Goal: Task Accomplishment & Management: Manage account settings

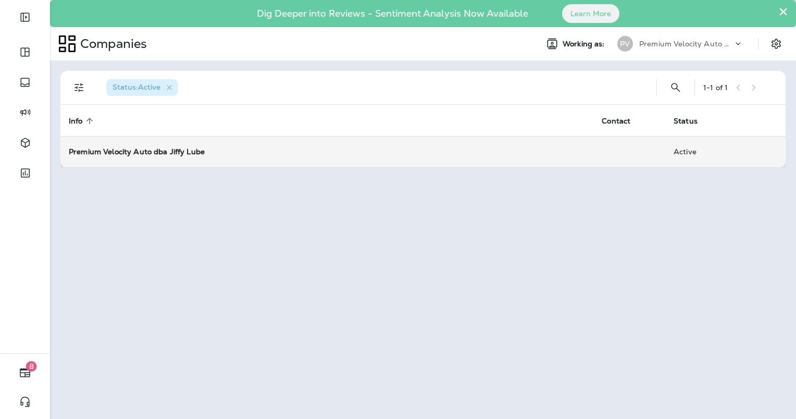
click at [83, 150] on strong "Premium Velocity Auto dba Jiffy Lube" at bounding box center [137, 151] width 136 height 9
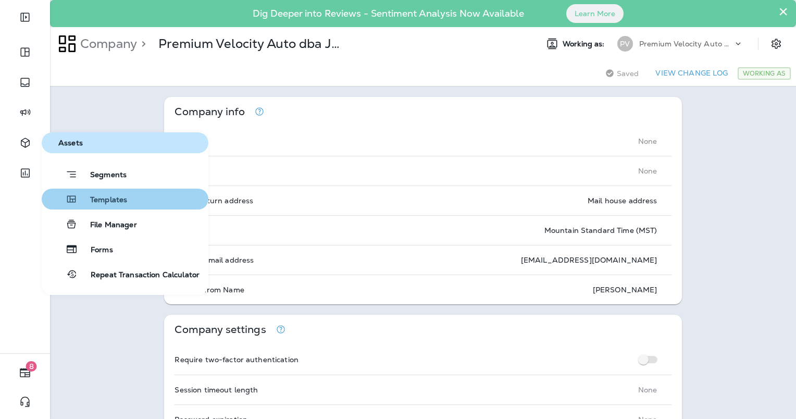
click at [112, 194] on div "Templates" at bounding box center [86, 199] width 81 height 12
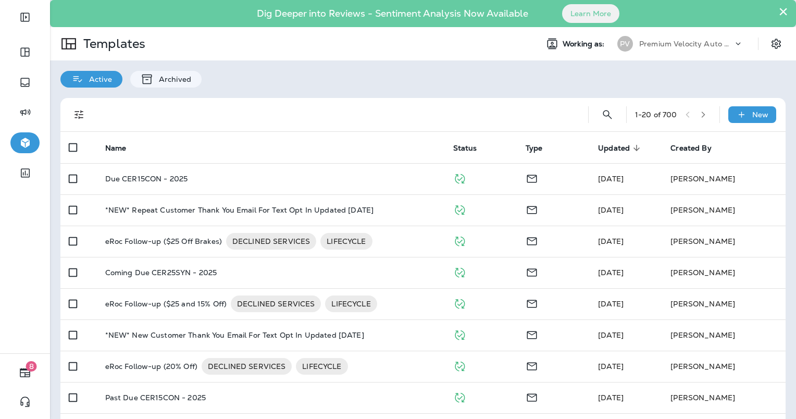
click at [778, 10] on button "×" at bounding box center [783, 11] width 10 height 17
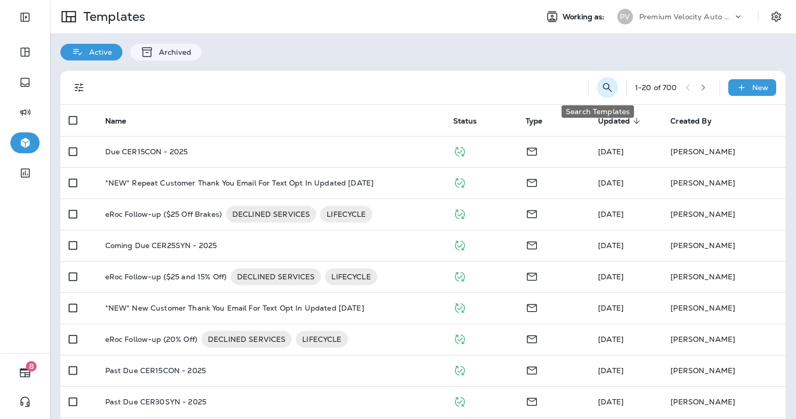
click at [601, 93] on icon "Search Templates" at bounding box center [607, 87] width 12 height 12
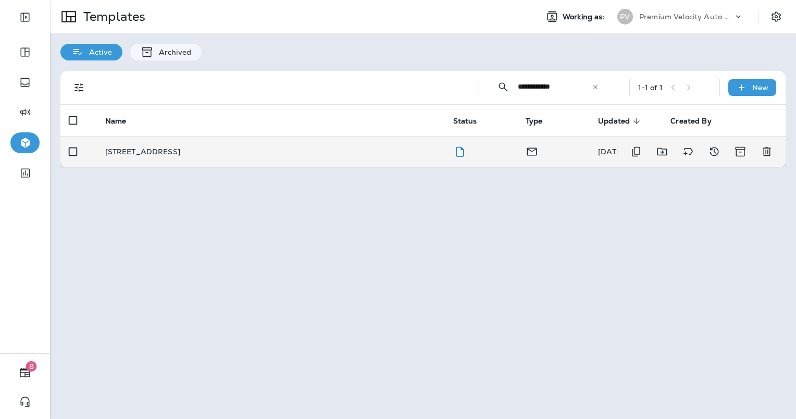
type input "**********"
click at [358, 155] on div "[STREET_ADDRESS]" at bounding box center [270, 151] width 331 height 8
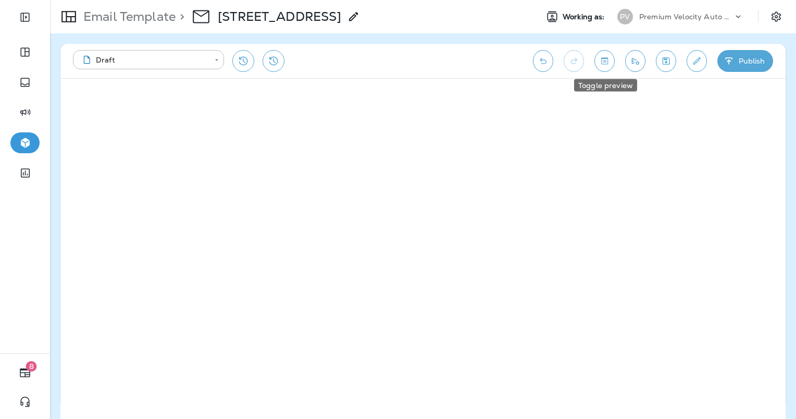
click at [607, 56] on icon "Toggle preview" at bounding box center [604, 61] width 11 height 10
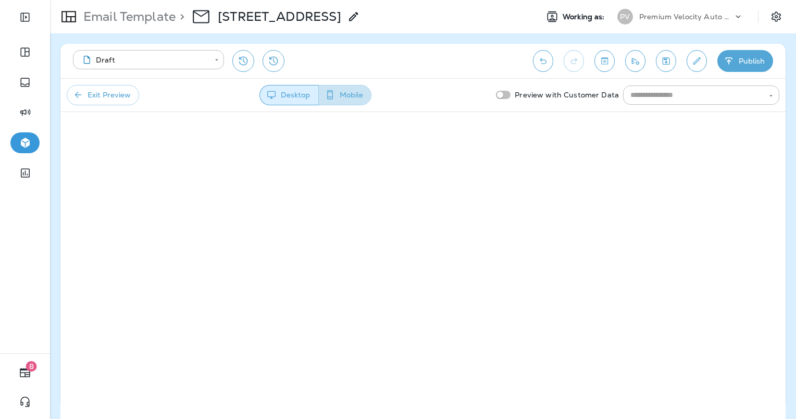
click at [346, 96] on button "Mobile" at bounding box center [344, 95] width 53 height 20
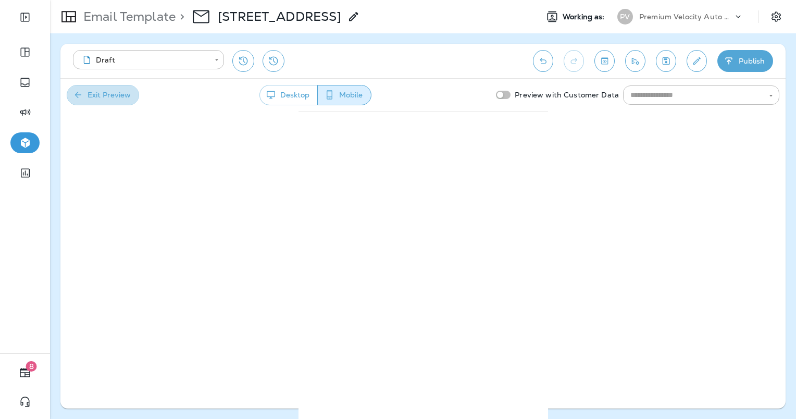
click at [103, 96] on button "Exit Preview" at bounding box center [103, 95] width 72 height 20
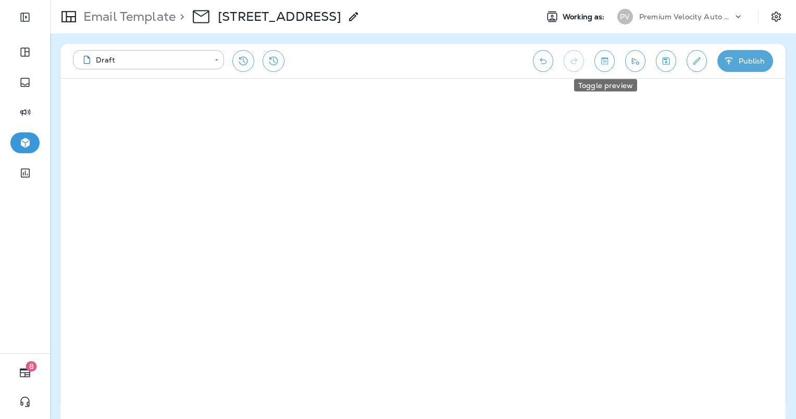
click at [613, 59] on button "Toggle preview" at bounding box center [604, 61] width 20 height 22
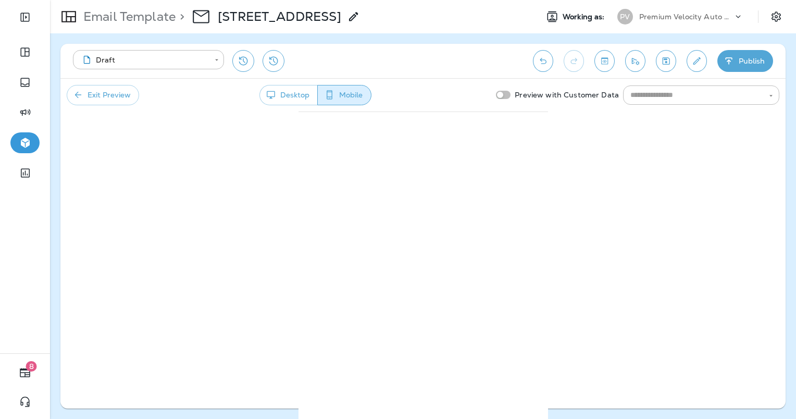
click at [123, 100] on button "Exit Preview" at bounding box center [103, 95] width 72 height 20
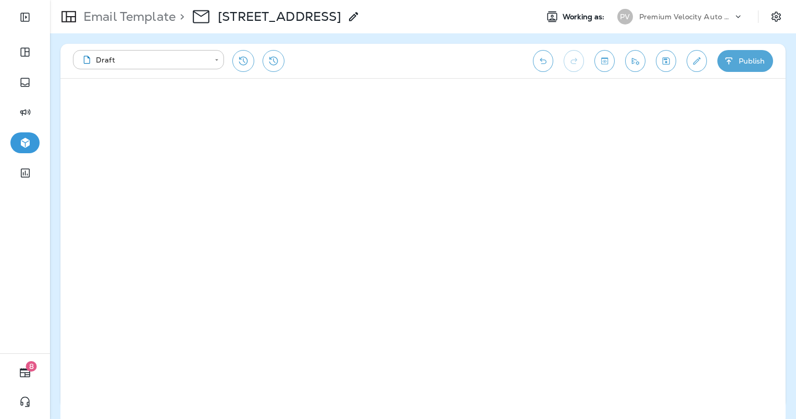
click at [608, 68] on button "Toggle preview" at bounding box center [604, 61] width 20 height 22
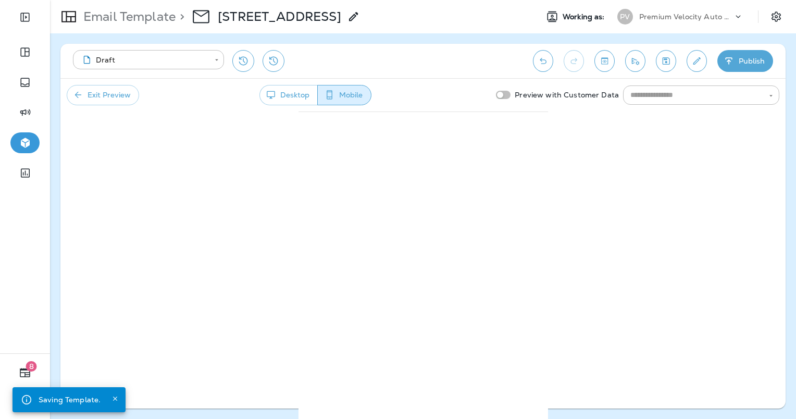
drag, startPoint x: 286, startPoint y: 102, endPoint x: 287, endPoint y: 96, distance: 5.9
click at [286, 102] on button "Desktop" at bounding box center [288, 95] width 58 height 20
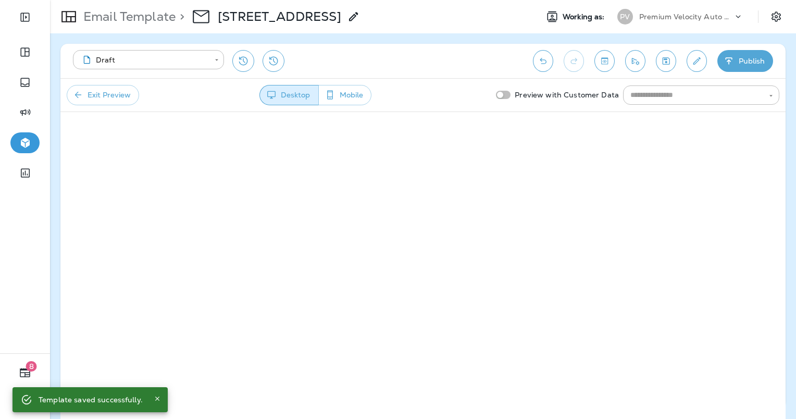
click at [339, 98] on button "Mobile" at bounding box center [344, 95] width 53 height 20
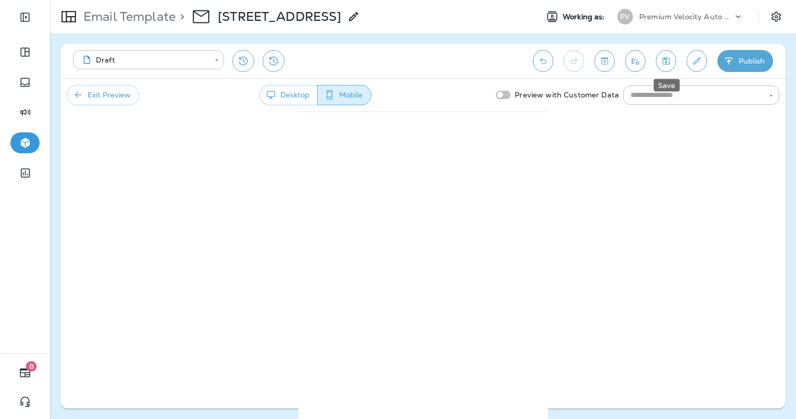
click at [667, 62] on icon "Save" at bounding box center [665, 60] width 7 height 7
click at [730, 59] on icon "button" at bounding box center [728, 61] width 11 height 10
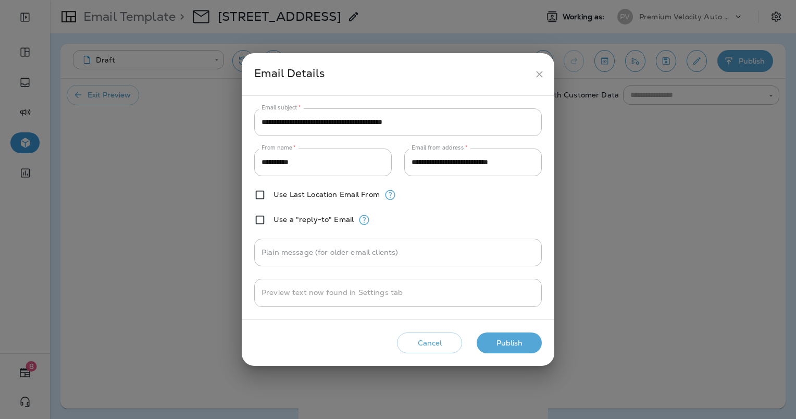
click at [515, 342] on button "Publish" at bounding box center [509, 342] width 65 height 21
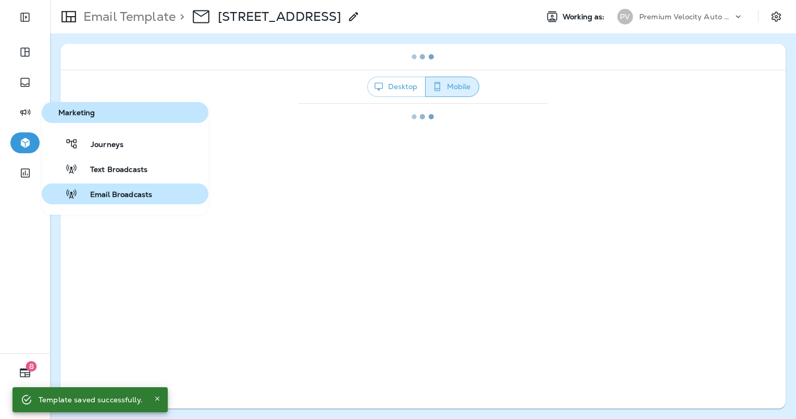
click at [122, 193] on span "Email Broadcasts" at bounding box center [115, 195] width 74 height 10
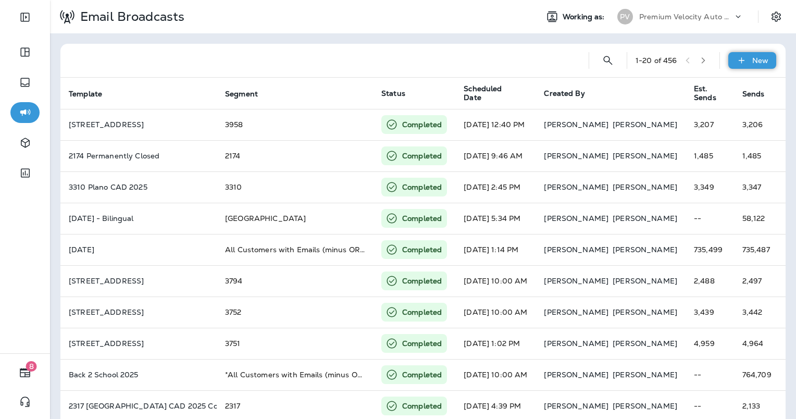
click at [737, 58] on icon at bounding box center [741, 60] width 11 height 10
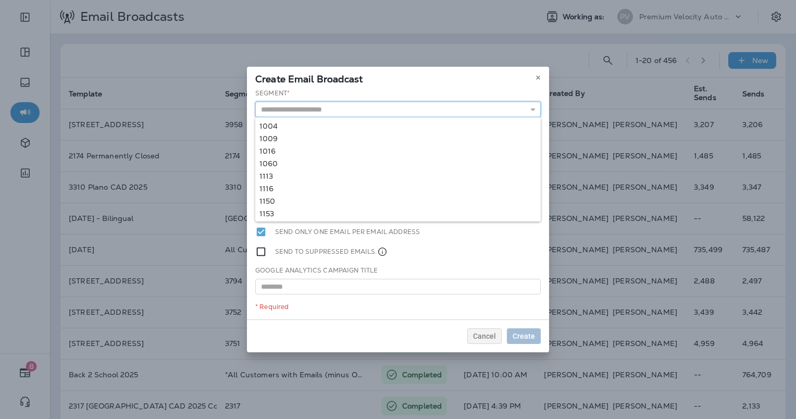
click at [369, 103] on input "text" at bounding box center [397, 110] width 285 height 16
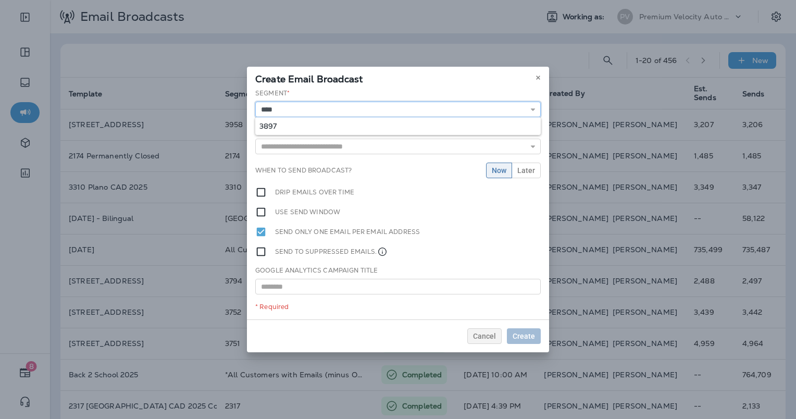
type input "****"
click at [343, 128] on div "Segment * **** 3897 Template * 1004 Portland Customer Appreciation Event 1009 P…" at bounding box center [398, 204] width 302 height 231
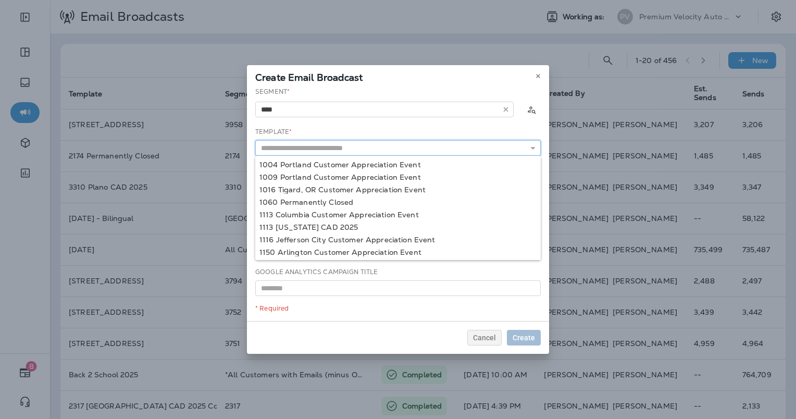
click at [341, 145] on input "text" at bounding box center [397, 148] width 285 height 16
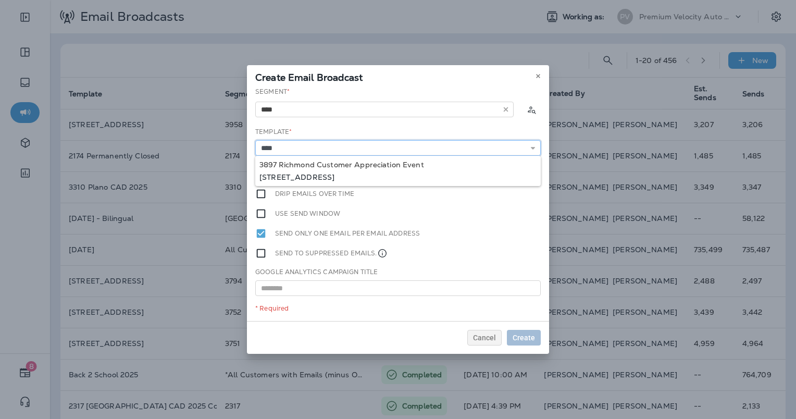
type input "**********"
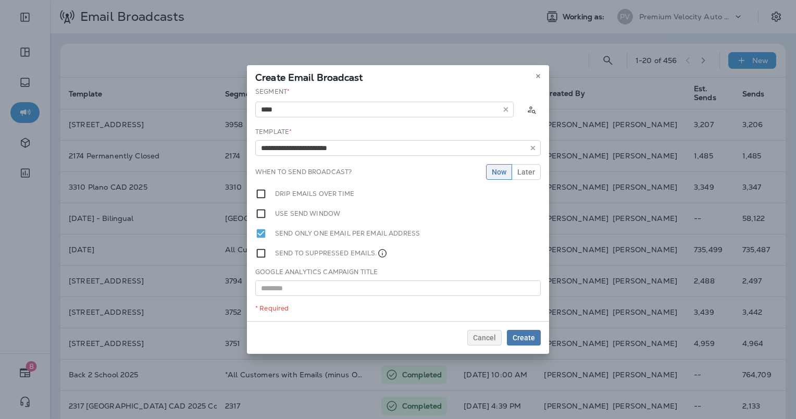
click at [353, 175] on div "**********" at bounding box center [398, 204] width 302 height 234
click at [524, 335] on span "Create" at bounding box center [523, 337] width 22 height 7
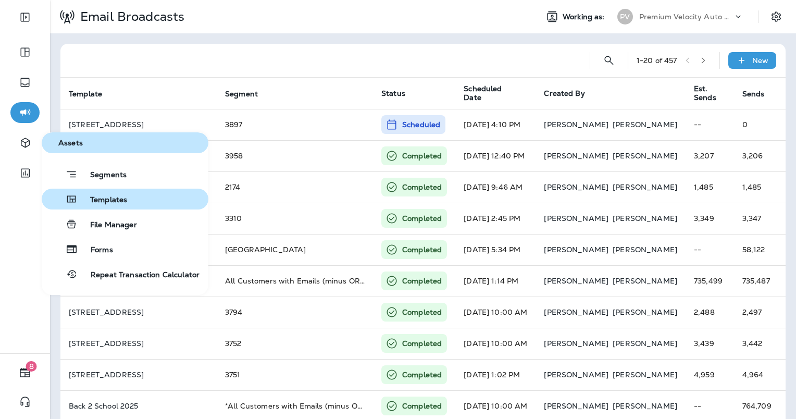
click at [89, 204] on span "Templates" at bounding box center [102, 200] width 49 height 10
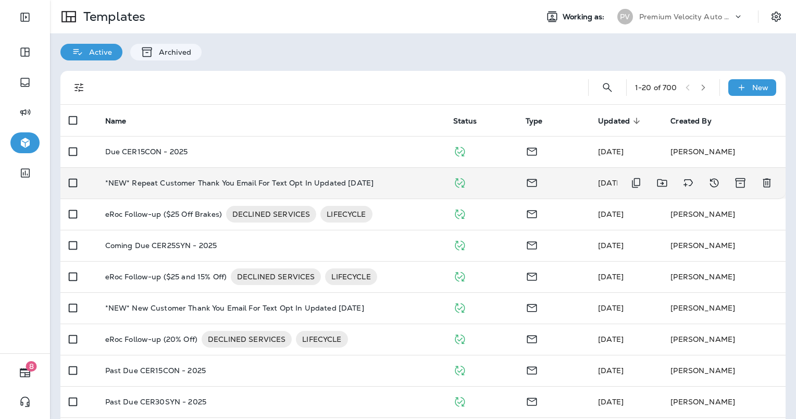
click at [157, 189] on td "*NEW* Repeat Customer Thank You Email For Text Opt In Updated [DATE]" at bounding box center [271, 182] width 348 height 31
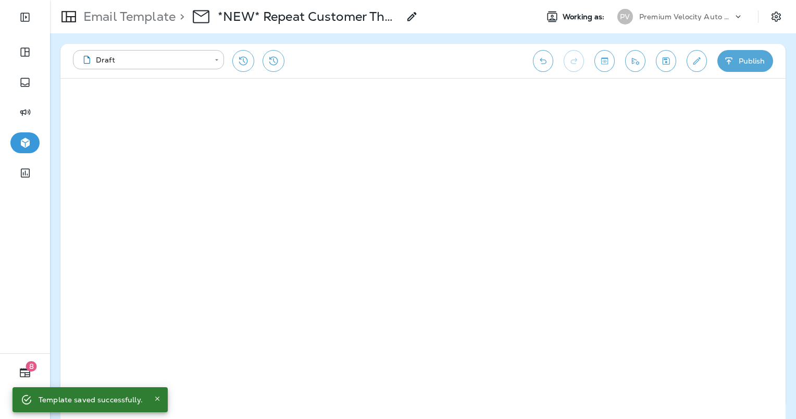
scroll to position [3, 0]
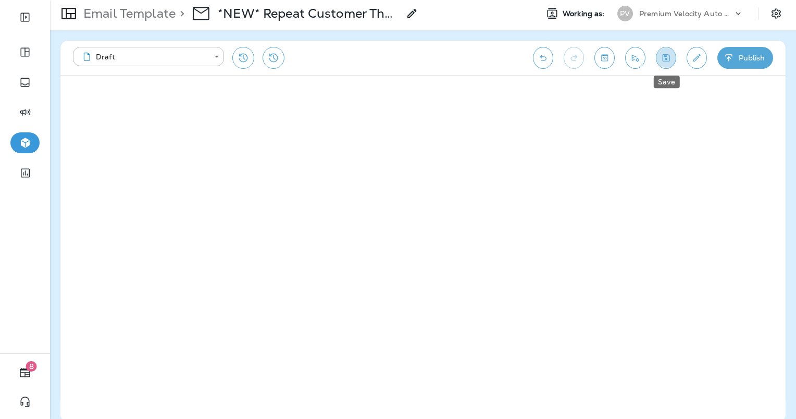
click at [668, 56] on icon "Save" at bounding box center [665, 58] width 11 height 10
click at [606, 57] on icon "Toggle preview" at bounding box center [604, 58] width 11 height 10
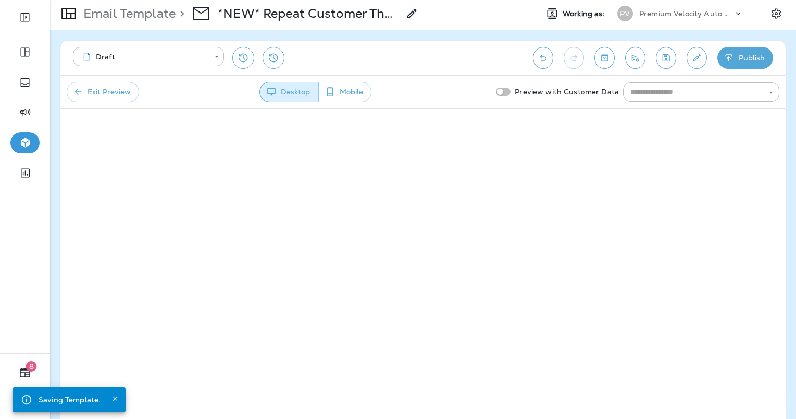
click at [498, 92] on div at bounding box center [501, 91] width 19 height 8
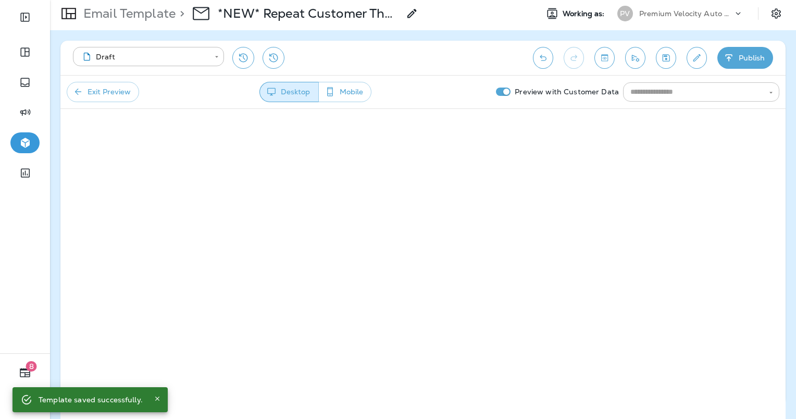
click at [678, 95] on input "text" at bounding box center [692, 91] width 133 height 13
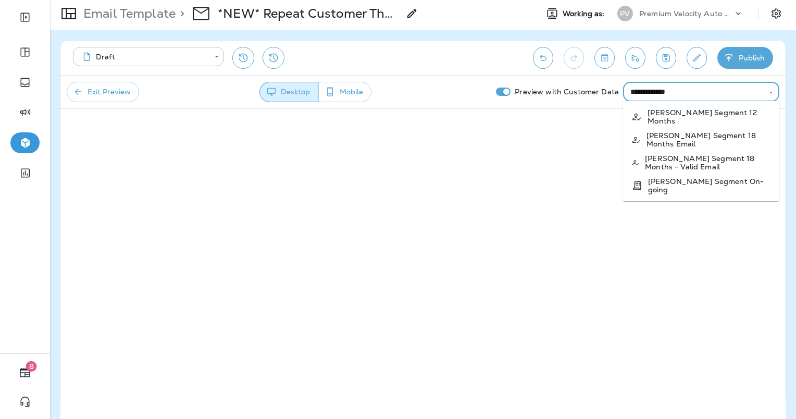
click at [703, 177] on p "[PERSON_NAME] Segment On-going" at bounding box center [709, 185] width 123 height 17
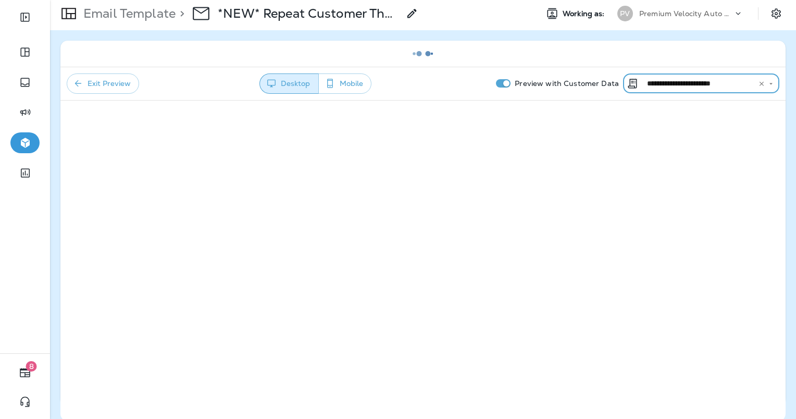
type input "**********"
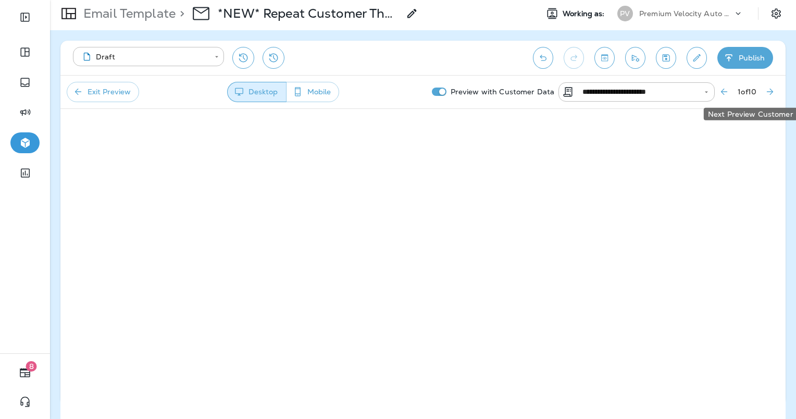
click at [765, 91] on icon "Next Preview Customer" at bounding box center [770, 91] width 10 height 10
click at [772, 94] on icon "Next Preview Customer" at bounding box center [770, 91] width 10 height 10
click at [737, 58] on button "Publish" at bounding box center [745, 58] width 56 height 22
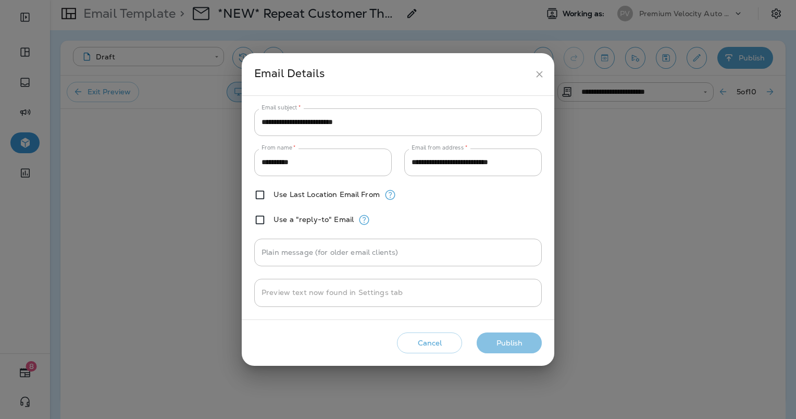
click at [519, 342] on button "Publish" at bounding box center [509, 342] width 65 height 21
click at [508, 350] on button "Publish" at bounding box center [509, 342] width 65 height 21
click at [537, 72] on icon "close" at bounding box center [539, 74] width 6 height 6
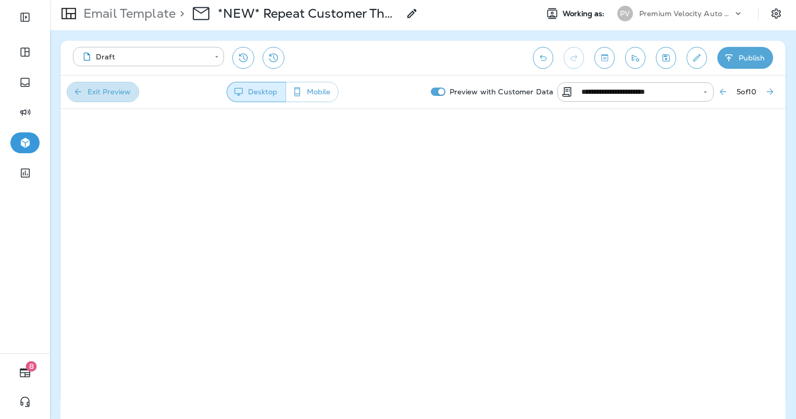
click at [110, 93] on button "Exit Preview" at bounding box center [103, 92] width 72 height 20
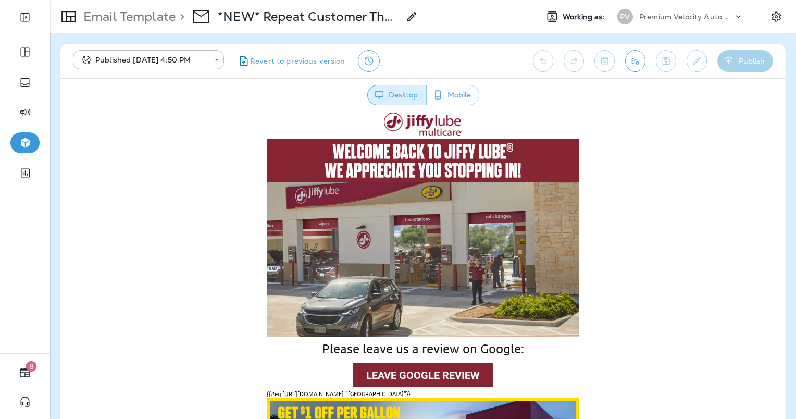
scroll to position [0, 0]
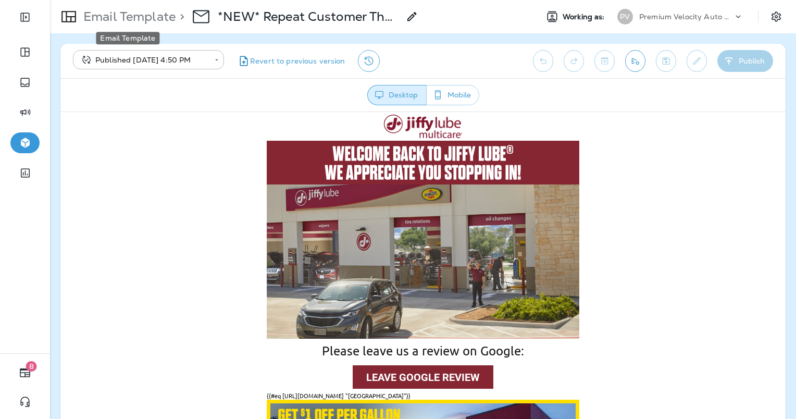
click at [147, 20] on p "Email Template" at bounding box center [127, 17] width 96 height 16
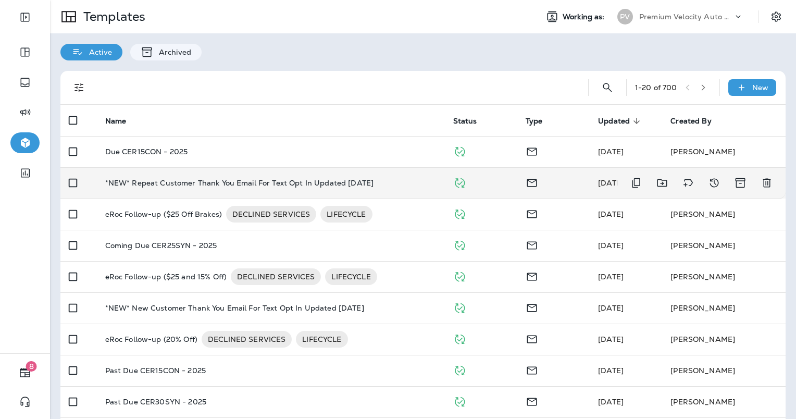
click at [173, 179] on p "*NEW* Repeat Customer Thank You Email For Text Opt In Updated [DATE]" at bounding box center [239, 183] width 269 height 8
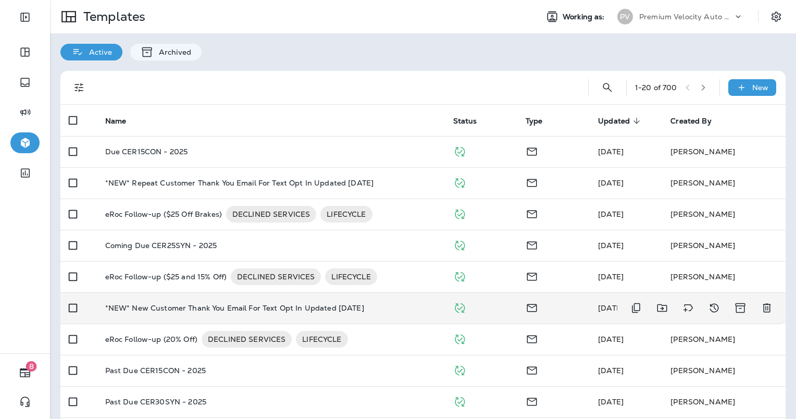
click at [160, 303] on td "*NEW* New Customer Thank You Email For Text Opt In Updated [DATE]" at bounding box center [271, 307] width 348 height 31
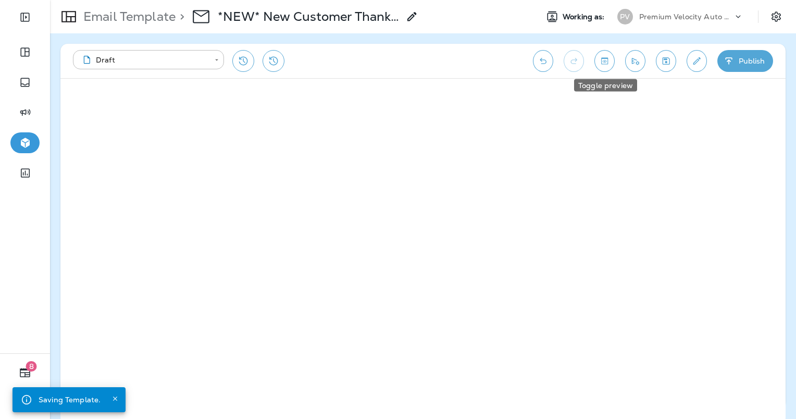
click at [602, 59] on icon "Toggle preview" at bounding box center [604, 61] width 11 height 10
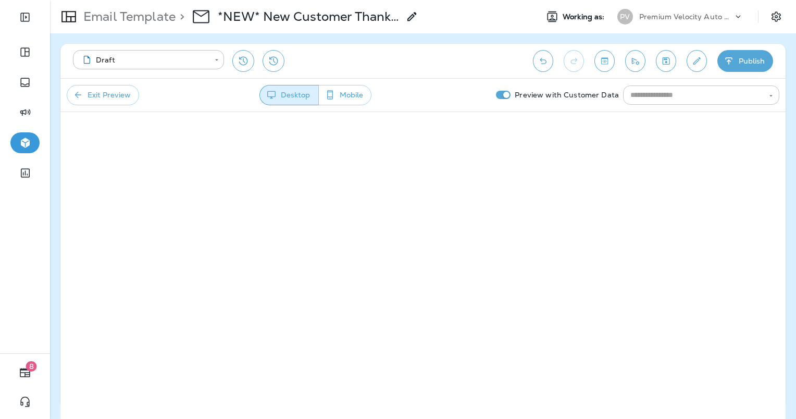
click at [677, 102] on div "​" at bounding box center [701, 94] width 156 height 19
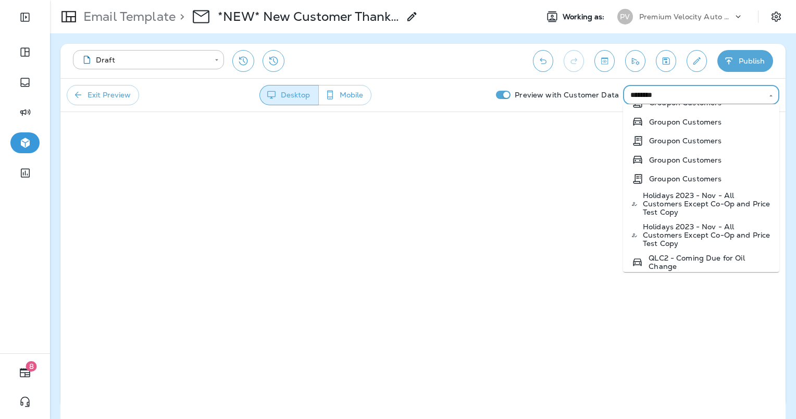
scroll to position [82, 0]
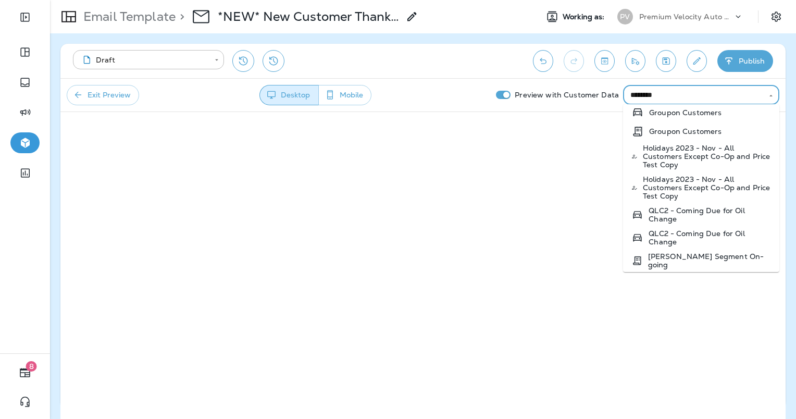
click at [729, 257] on p "[PERSON_NAME] Segment On-going" at bounding box center [709, 260] width 123 height 17
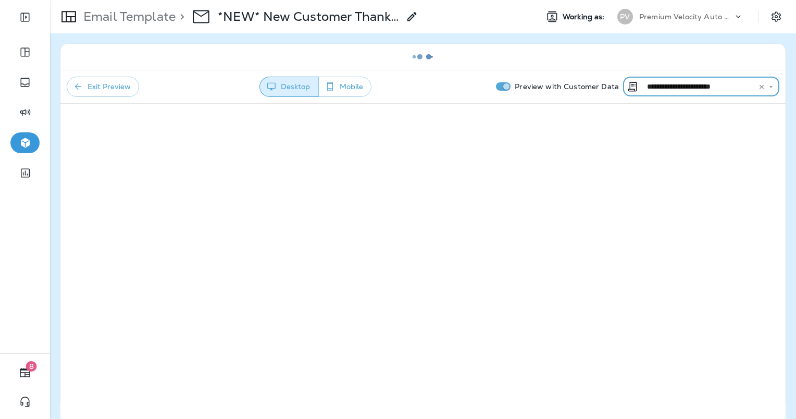
type input "**********"
click at [119, 79] on button "Exit Preview" at bounding box center [103, 87] width 72 height 20
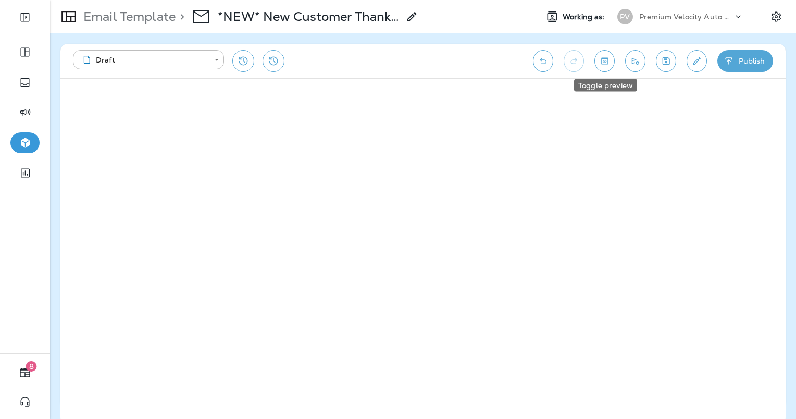
click at [607, 62] on icon "Toggle preview" at bounding box center [604, 61] width 11 height 10
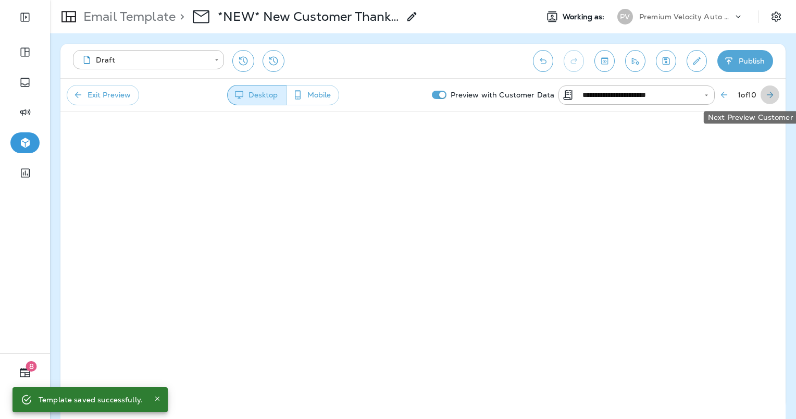
click at [773, 91] on icon "Next Preview Customer" at bounding box center [770, 95] width 10 height 10
click at [772, 100] on button "Next Preview Customer" at bounding box center [769, 94] width 19 height 19
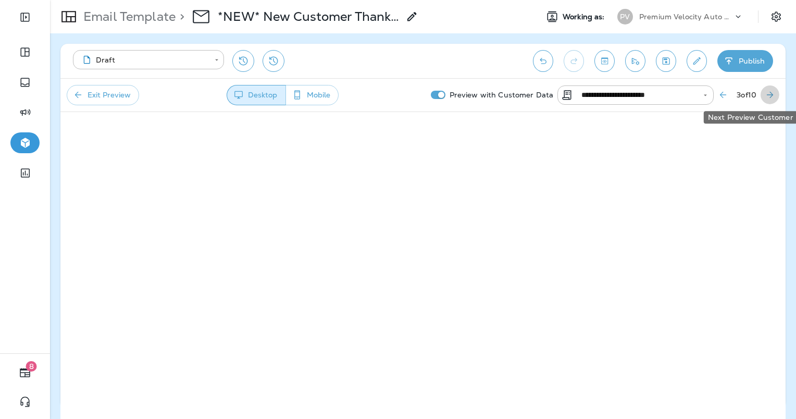
click at [773, 99] on icon "Next Preview Customer" at bounding box center [770, 95] width 10 height 10
click at [770, 96] on icon "Next Preview Customer" at bounding box center [770, 95] width 10 height 10
click at [314, 94] on button "Mobile" at bounding box center [311, 95] width 53 height 20
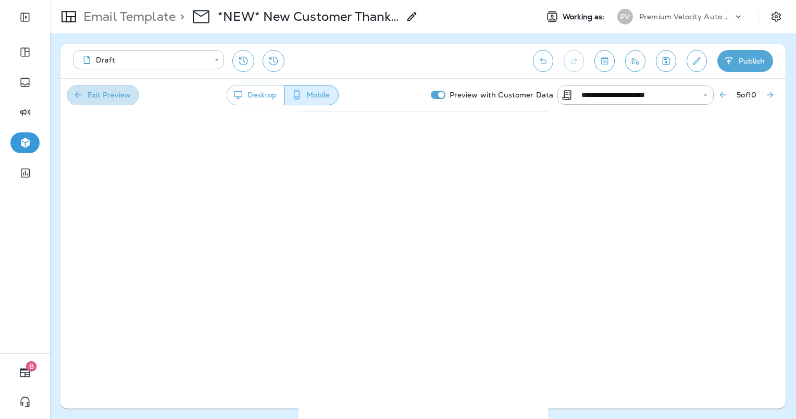
click at [110, 99] on button "Exit Preview" at bounding box center [103, 95] width 72 height 20
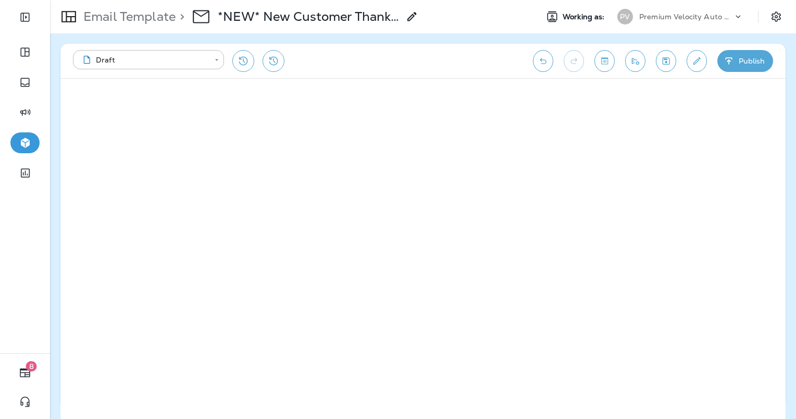
click at [742, 62] on button "Publish" at bounding box center [745, 61] width 56 height 22
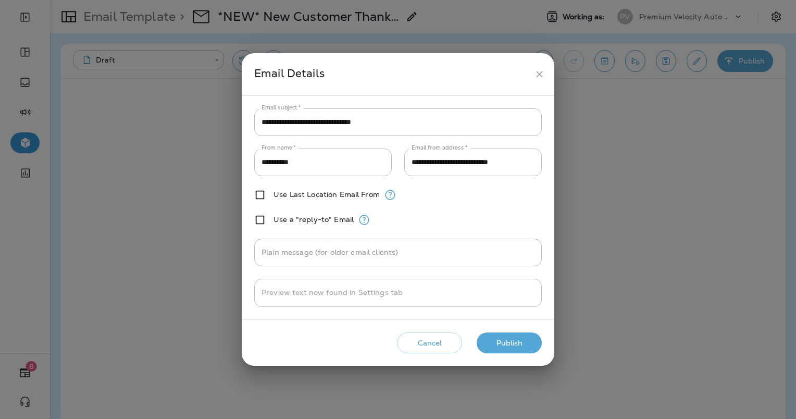
click at [511, 343] on button "Publish" at bounding box center [509, 342] width 65 height 21
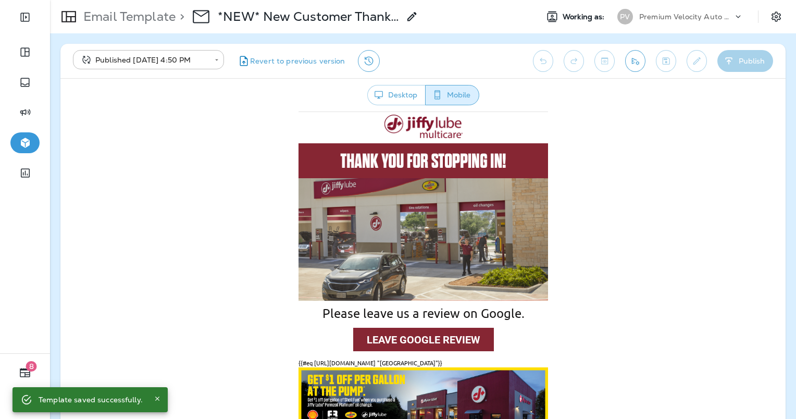
scroll to position [0, 0]
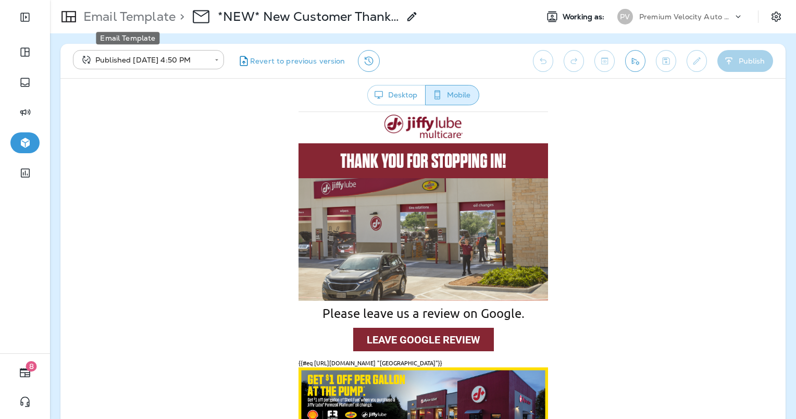
click at [156, 20] on p "Email Template" at bounding box center [127, 17] width 96 height 16
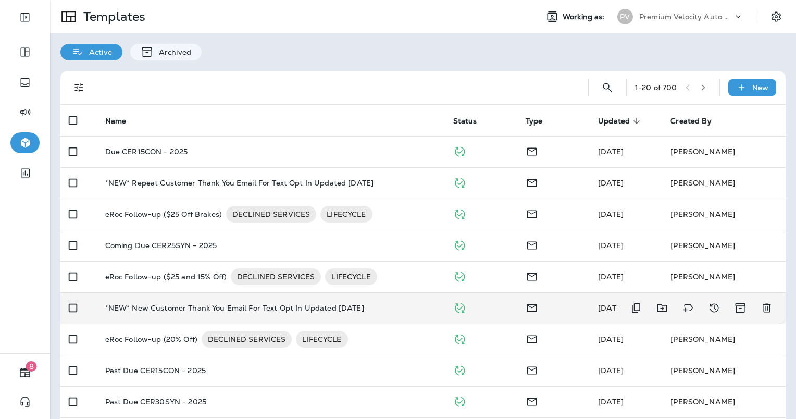
click at [154, 310] on p "*NEW* New Customer Thank You Email For Text Opt In Updated [DATE]" at bounding box center [234, 308] width 259 height 8
